Goal: Check status: Check status

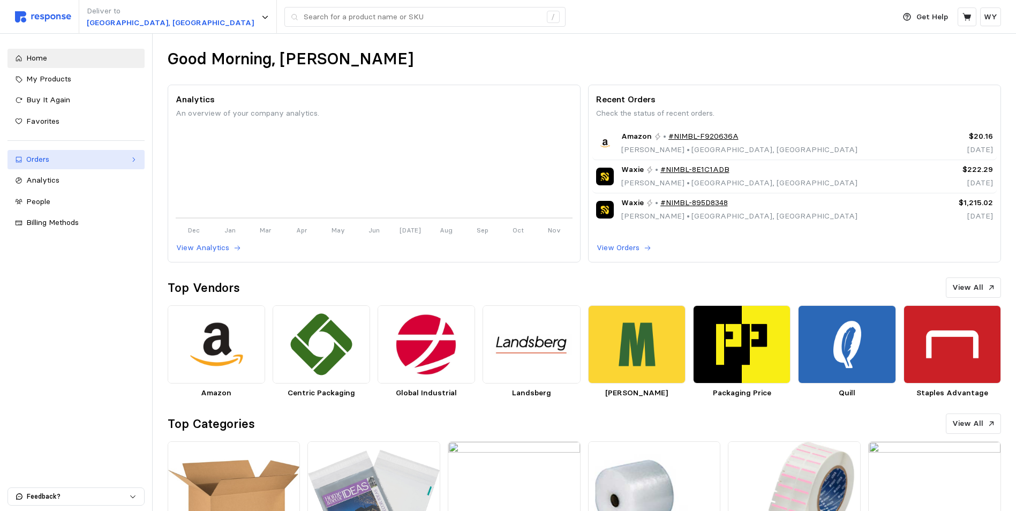
click at [44, 162] on div "Orders" at bounding box center [76, 160] width 100 height 12
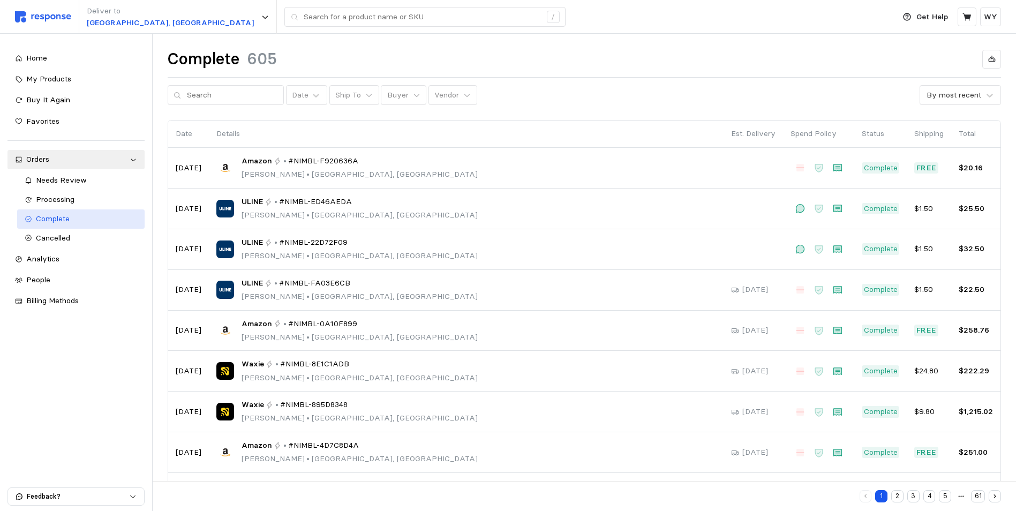
click at [62, 219] on span "Complete" at bounding box center [53, 219] width 34 height 10
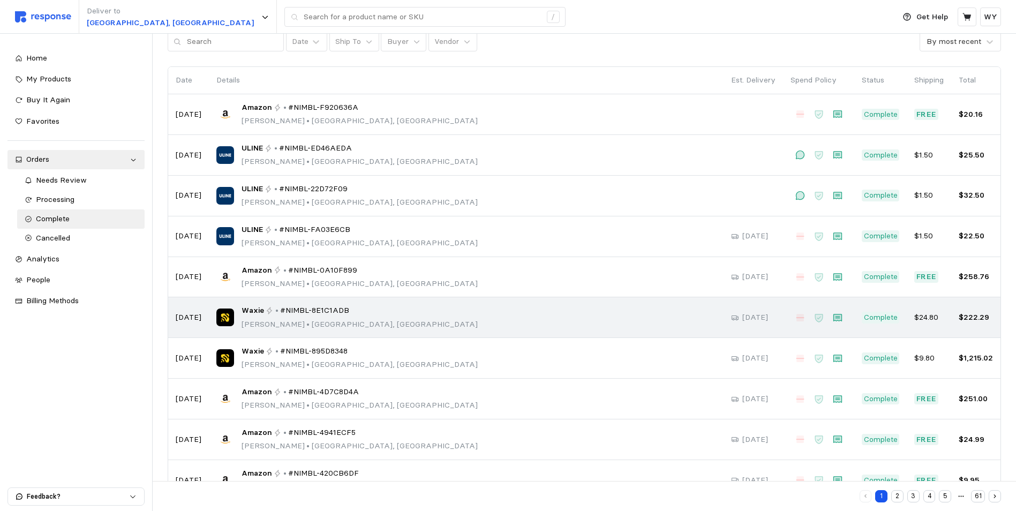
scroll to position [88, 0]
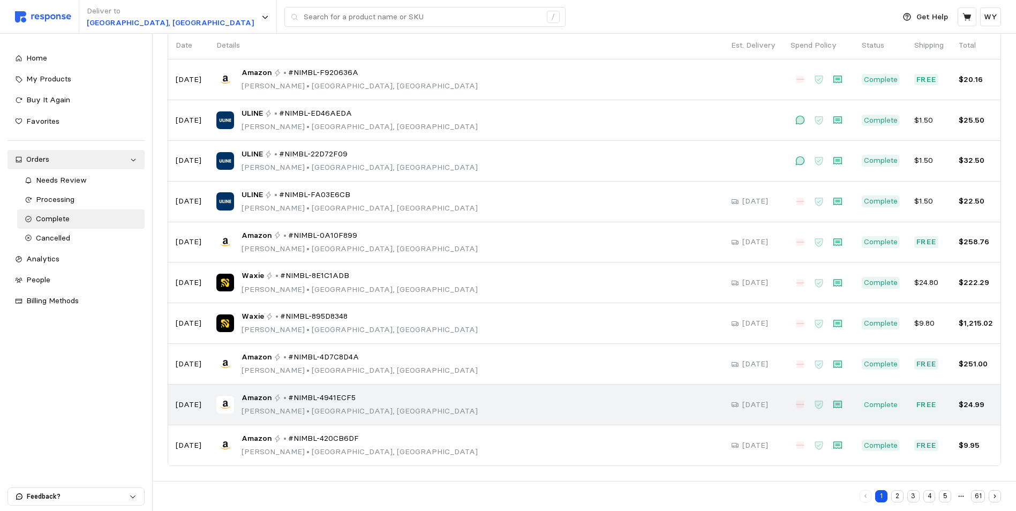
click at [307, 406] on p "[PERSON_NAME] • [GEOGRAPHIC_DATA], [GEOGRAPHIC_DATA]" at bounding box center [359, 411] width 236 height 12
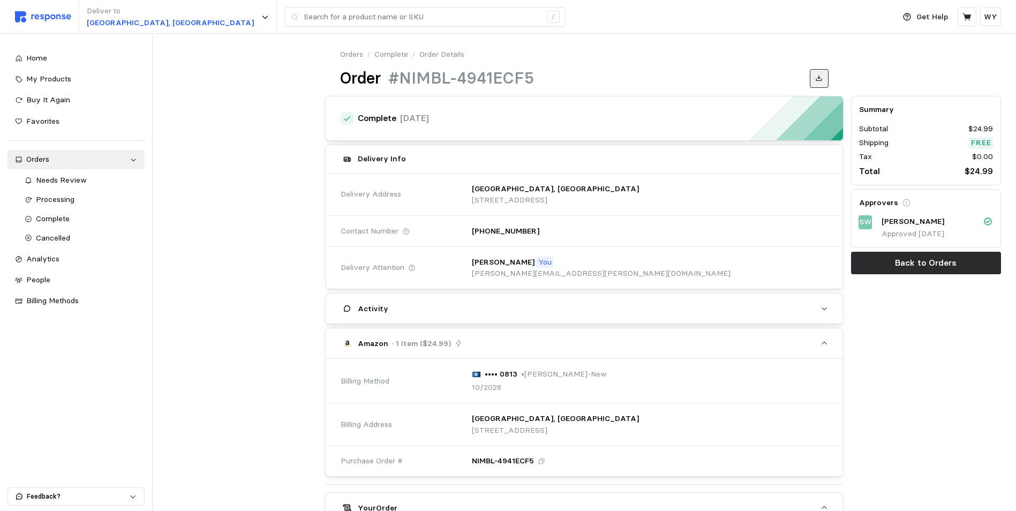
click at [819, 75] on icon at bounding box center [819, 78] width 6 height 6
click at [59, 214] on span "Complete" at bounding box center [53, 219] width 34 height 10
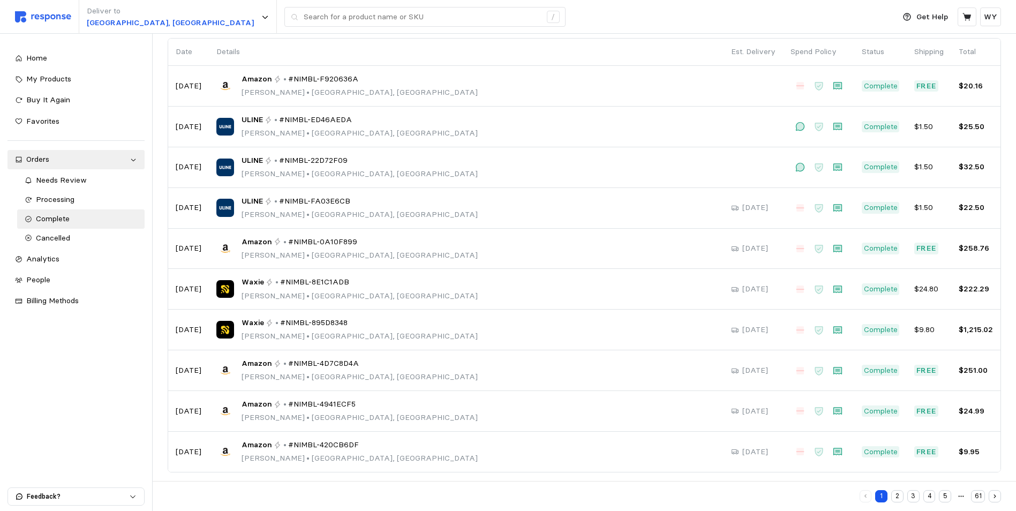
scroll to position [88, 0]
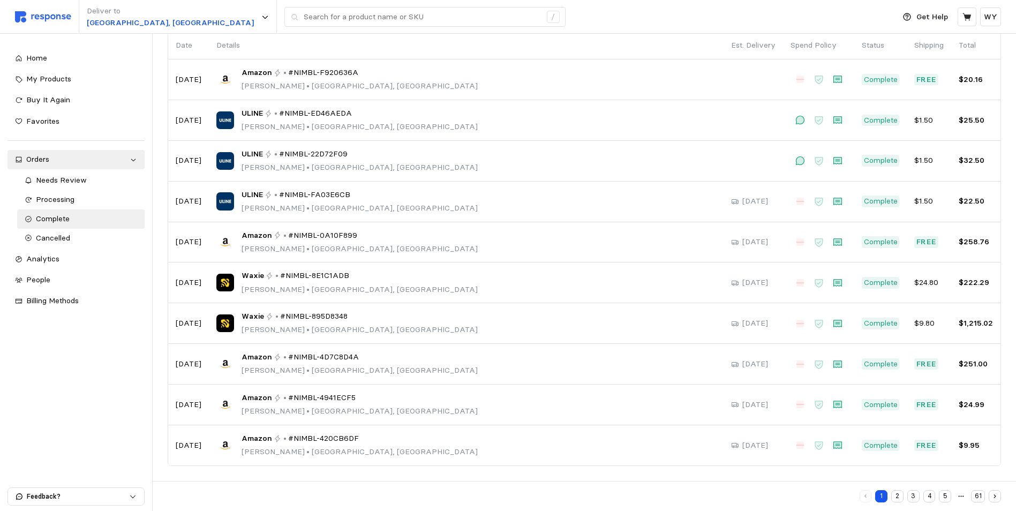
click at [897, 495] on button "2" at bounding box center [897, 496] width 12 height 12
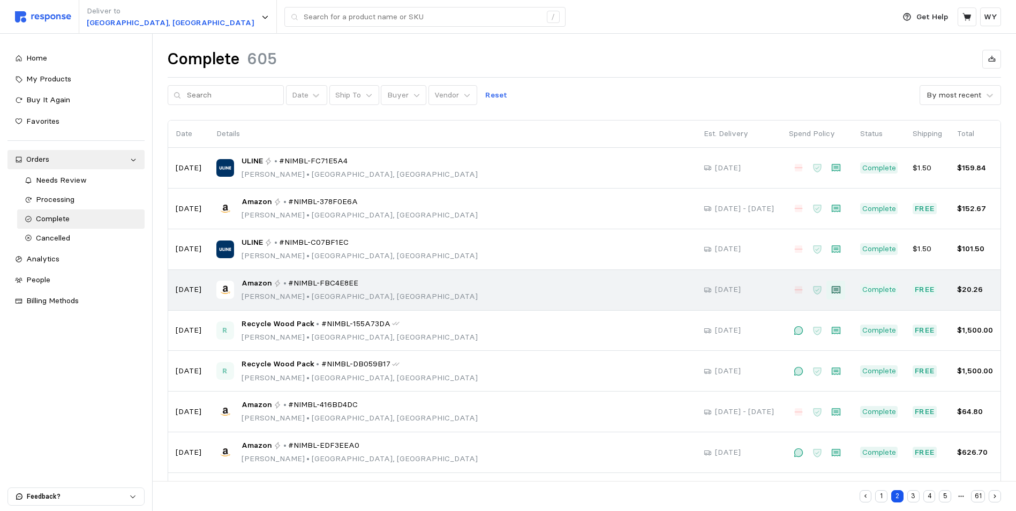
click at [834, 290] on icon at bounding box center [836, 289] width 8 height 7
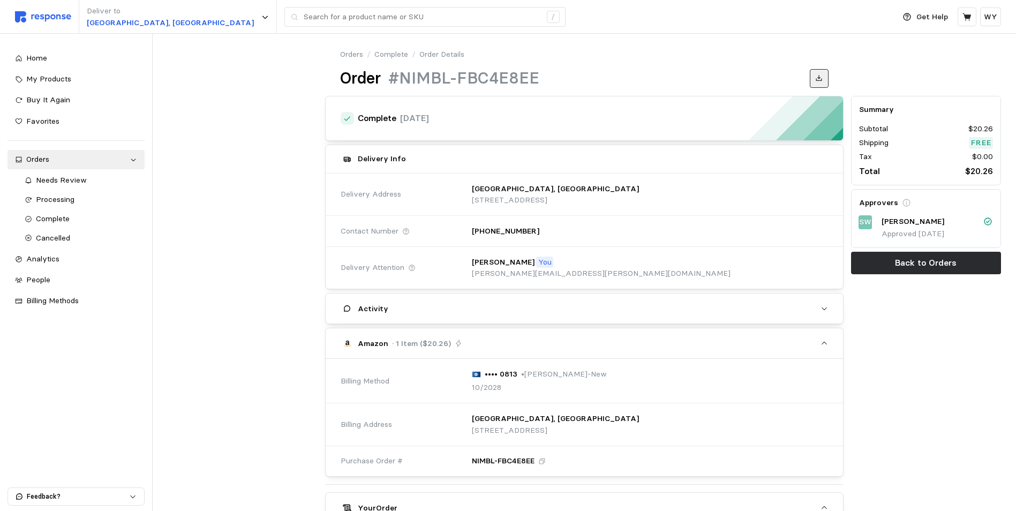
click at [821, 82] on icon at bounding box center [818, 77] width 7 height 7
